Goal: Find specific page/section: Find specific page/section

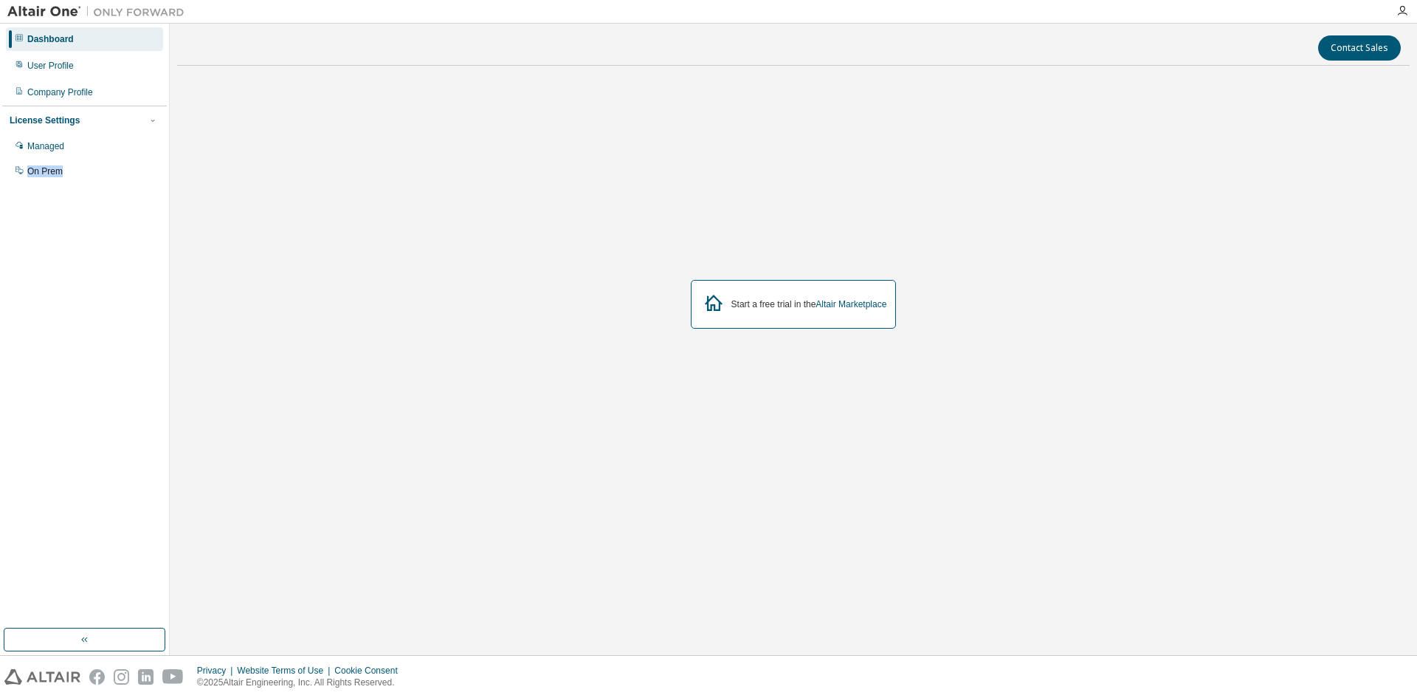
drag, startPoint x: 72, startPoint y: 153, endPoint x: 76, endPoint y: 215, distance: 62.2
click at [76, 215] on div "Dashboard User Profile Company Profile License Settings Managed On Prem" at bounding box center [84, 326] width 165 height 600
click at [80, 179] on div "On Prem" at bounding box center [84, 171] width 157 height 24
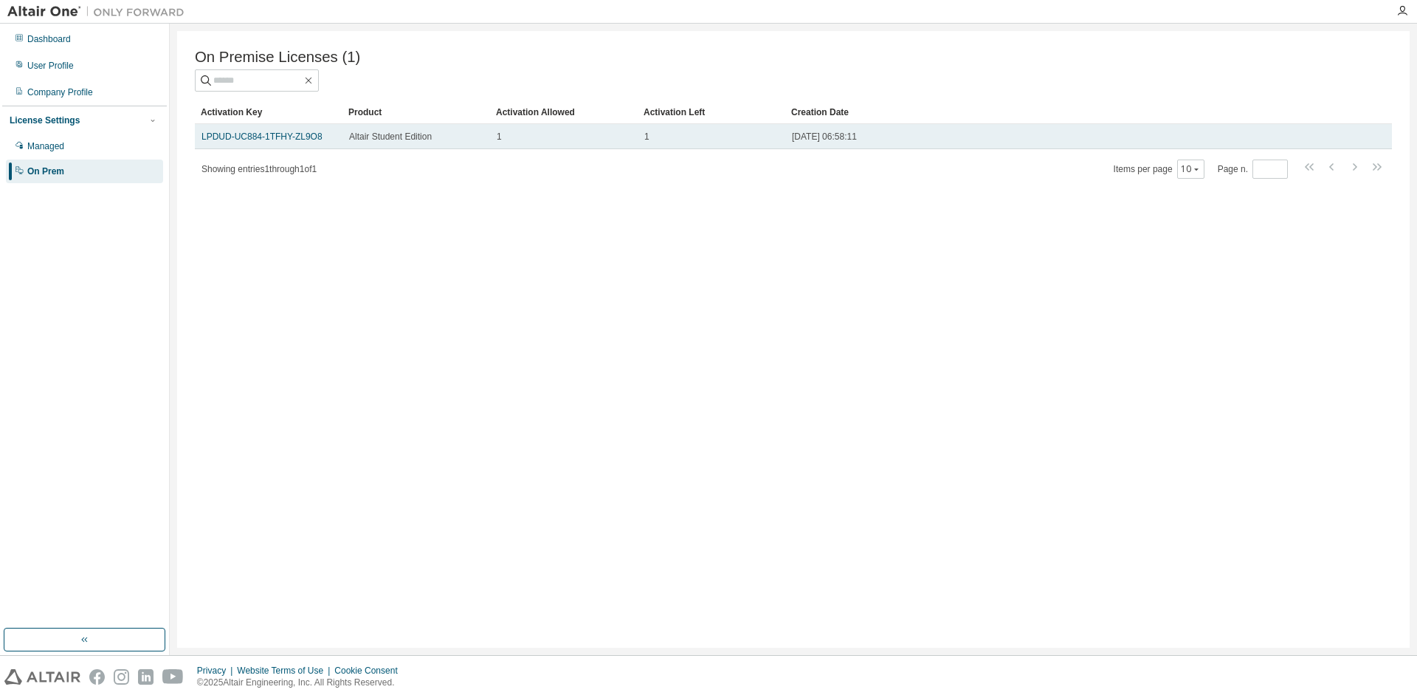
click at [309, 147] on td "LPDUD-UC884-1TFHY-ZL9O8" at bounding box center [269, 136] width 148 height 25
click at [373, 142] on span "Altair Student Edition" at bounding box center [390, 137] width 83 height 12
click at [448, 141] on div "Altair Student Edition" at bounding box center [416, 137] width 134 height 12
click at [559, 140] on div "1" at bounding box center [564, 137] width 134 height 12
